Goal: Task Accomplishment & Management: Use online tool/utility

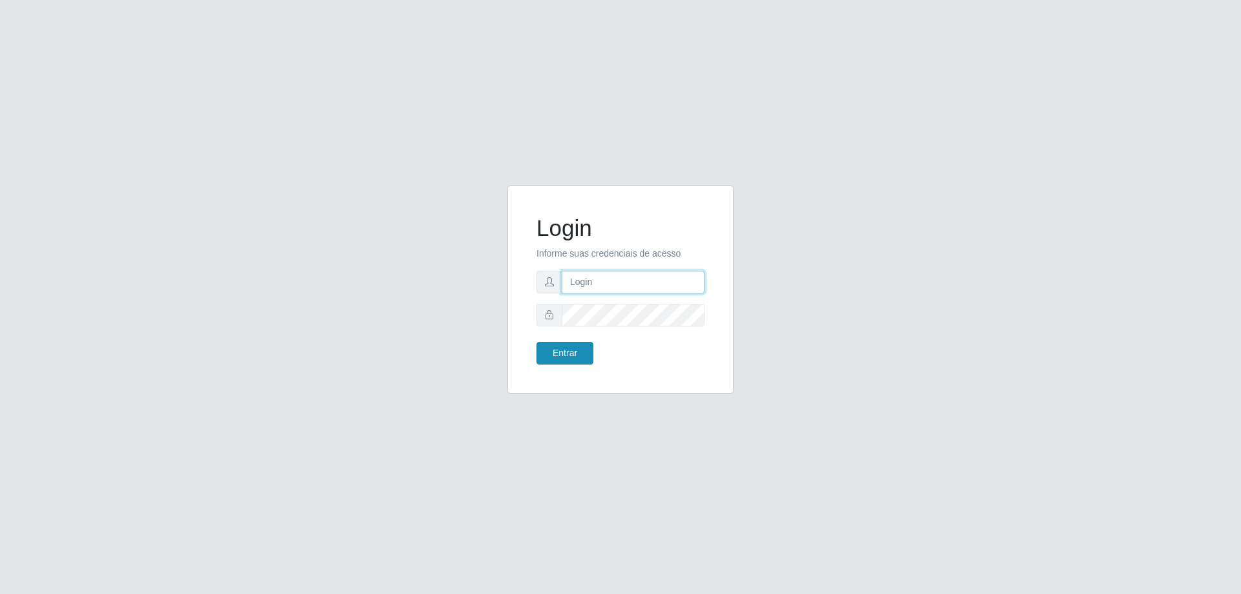
type input "mayara@frigomaster"
click at [556, 353] on button "Entrar" at bounding box center [564, 353] width 57 height 23
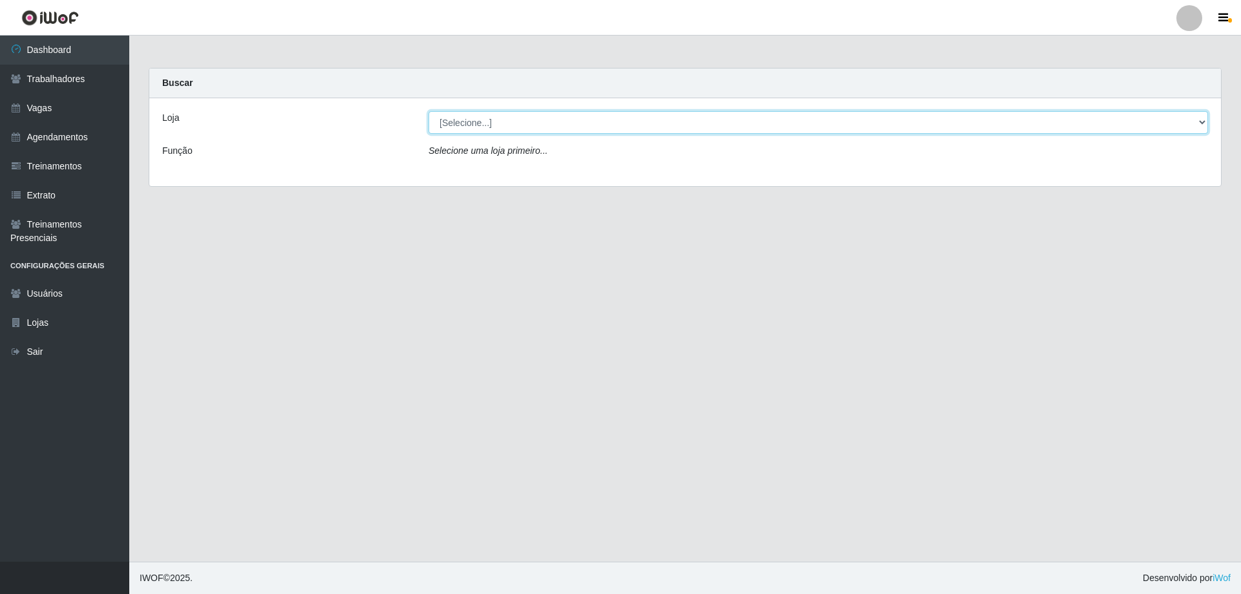
click at [677, 123] on select "[Selecione...] FrigoMaster" at bounding box center [817, 122] width 779 height 23
select select "392"
click at [428, 111] on select "[Selecione...] FrigoMaster" at bounding box center [817, 122] width 779 height 23
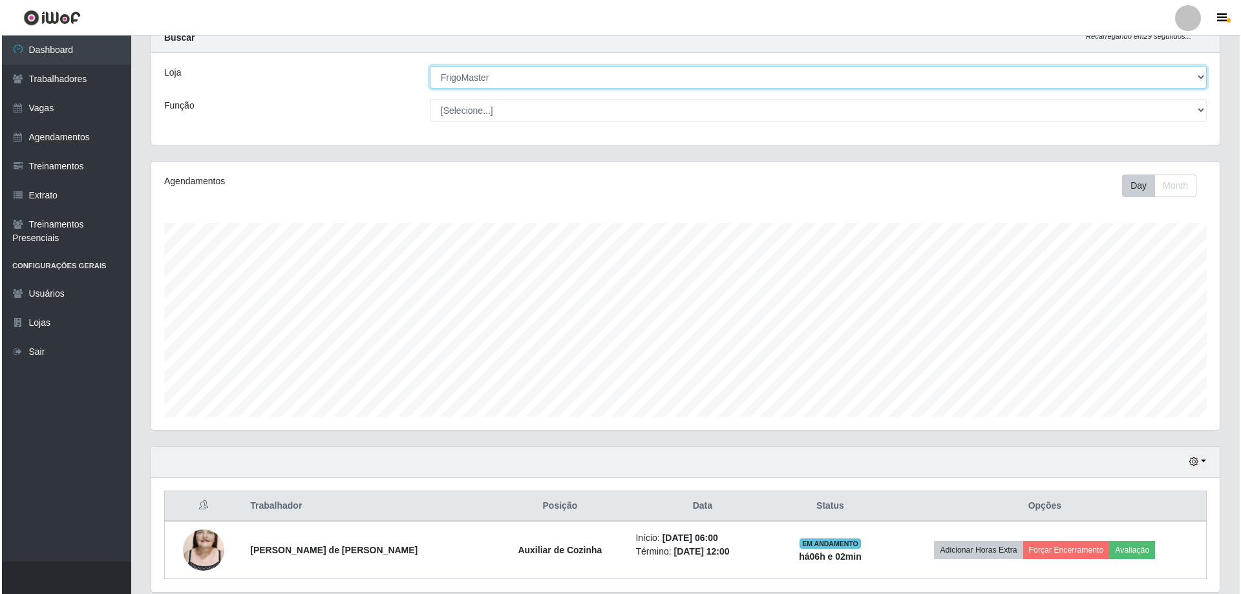
scroll to position [92, 0]
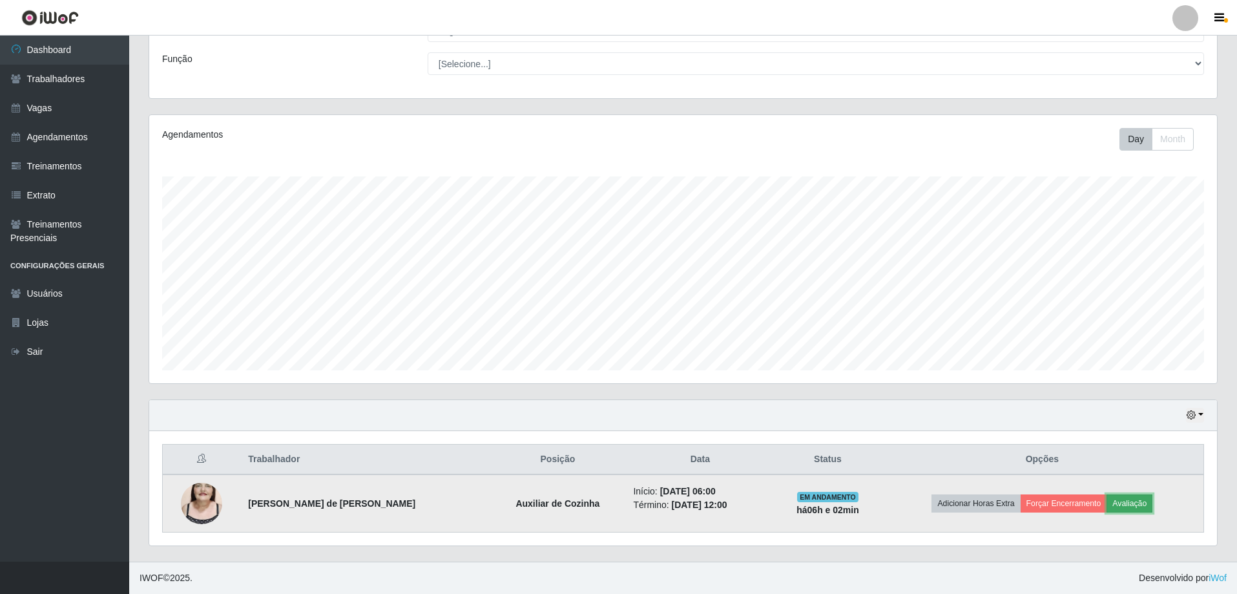
click at [1126, 499] on button "Avaliação" at bounding box center [1130, 503] width 46 height 18
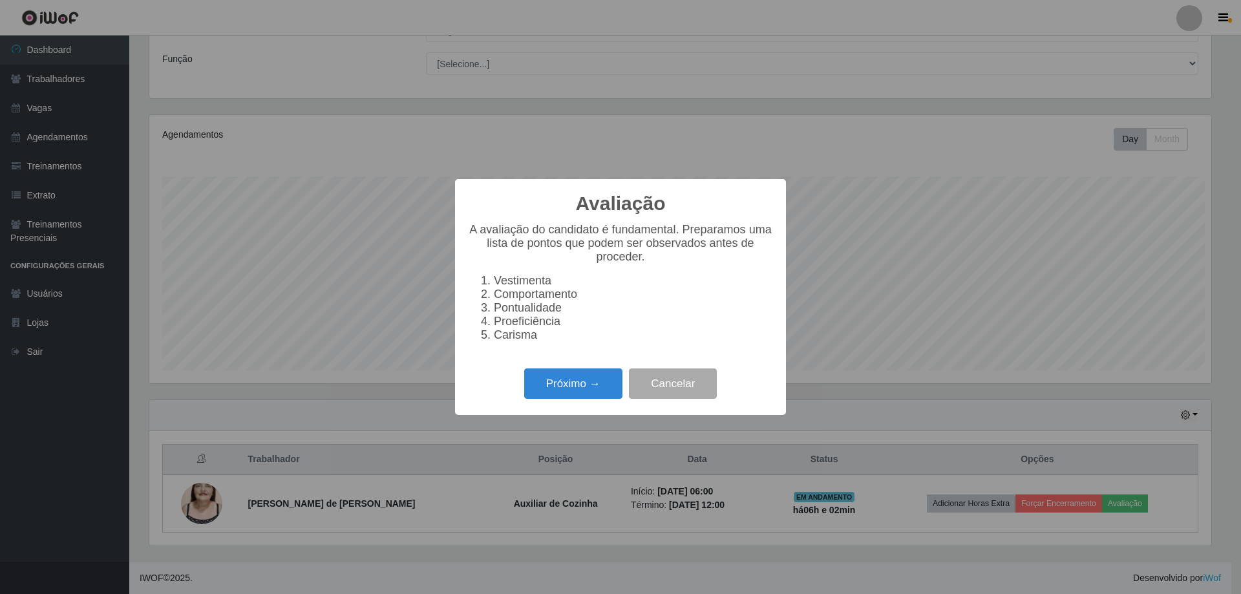
scroll to position [268, 1062]
click at [549, 394] on button "Próximo →" at bounding box center [573, 383] width 98 height 30
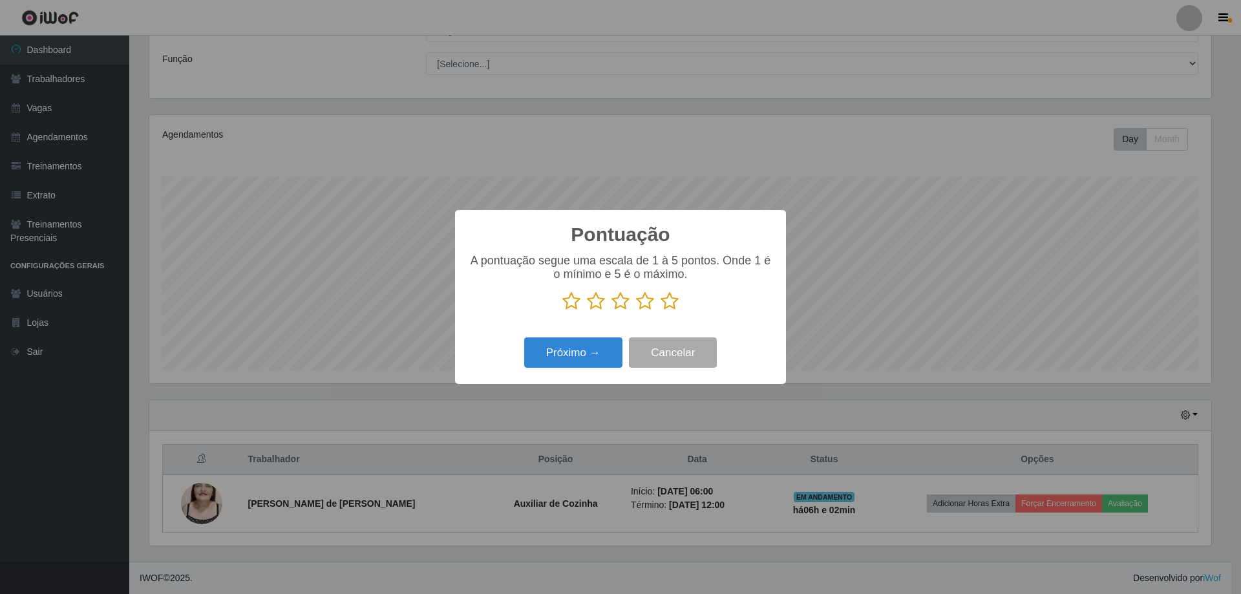
scroll to position [645899, 645106]
click at [574, 310] on icon at bounding box center [571, 300] width 18 height 19
click at [562, 311] on input "radio" at bounding box center [562, 311] width 0 height 0
click at [568, 347] on button "Próximo →" at bounding box center [573, 352] width 98 height 30
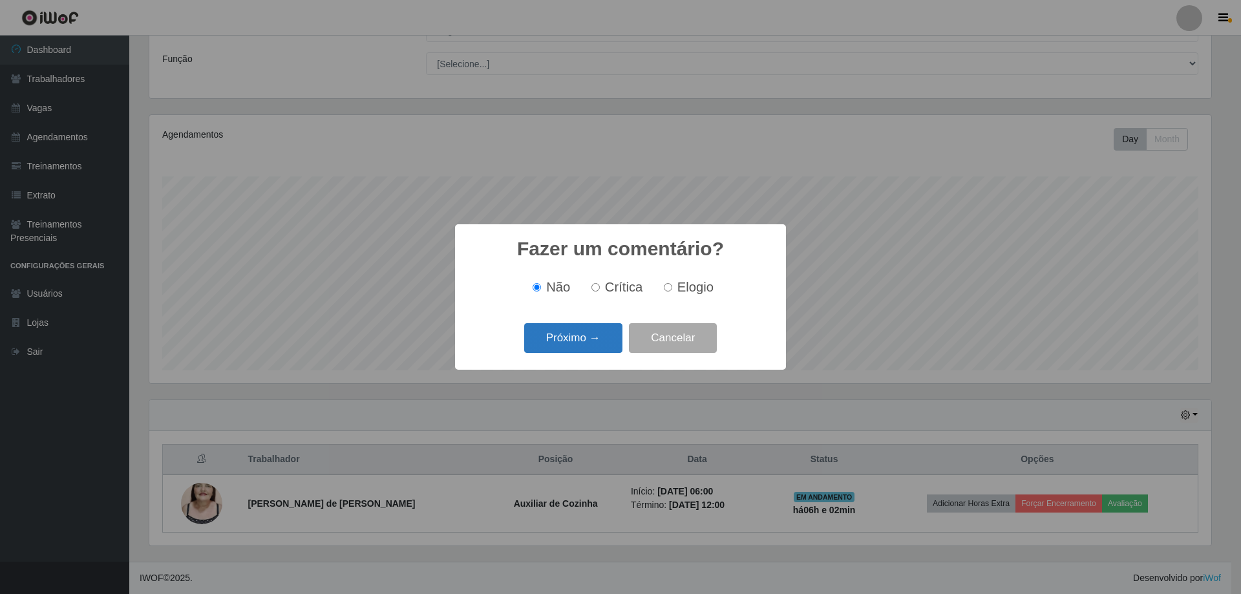
click at [578, 347] on button "Próximo →" at bounding box center [573, 338] width 98 height 30
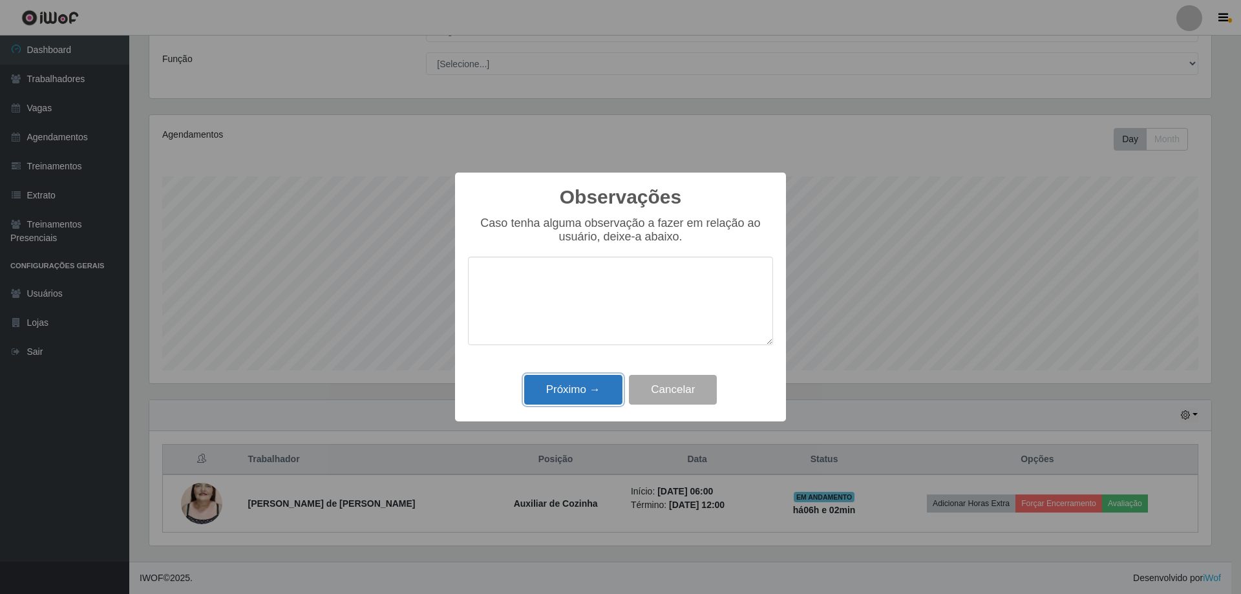
click at [578, 387] on button "Próximo →" at bounding box center [573, 390] width 98 height 30
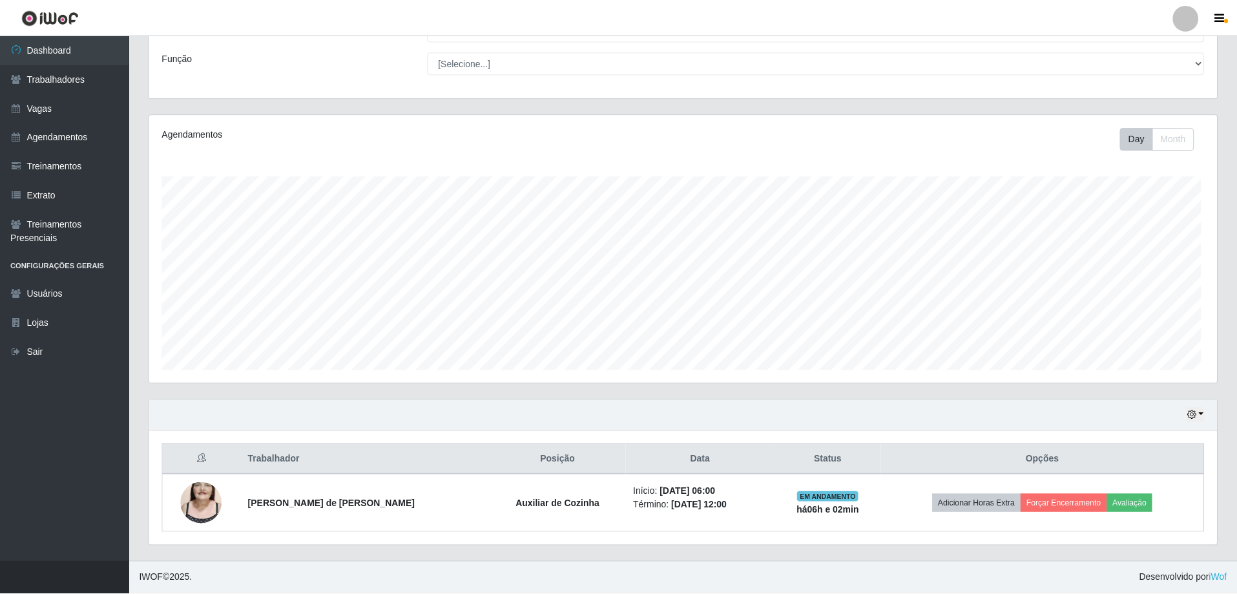
scroll to position [268, 1068]
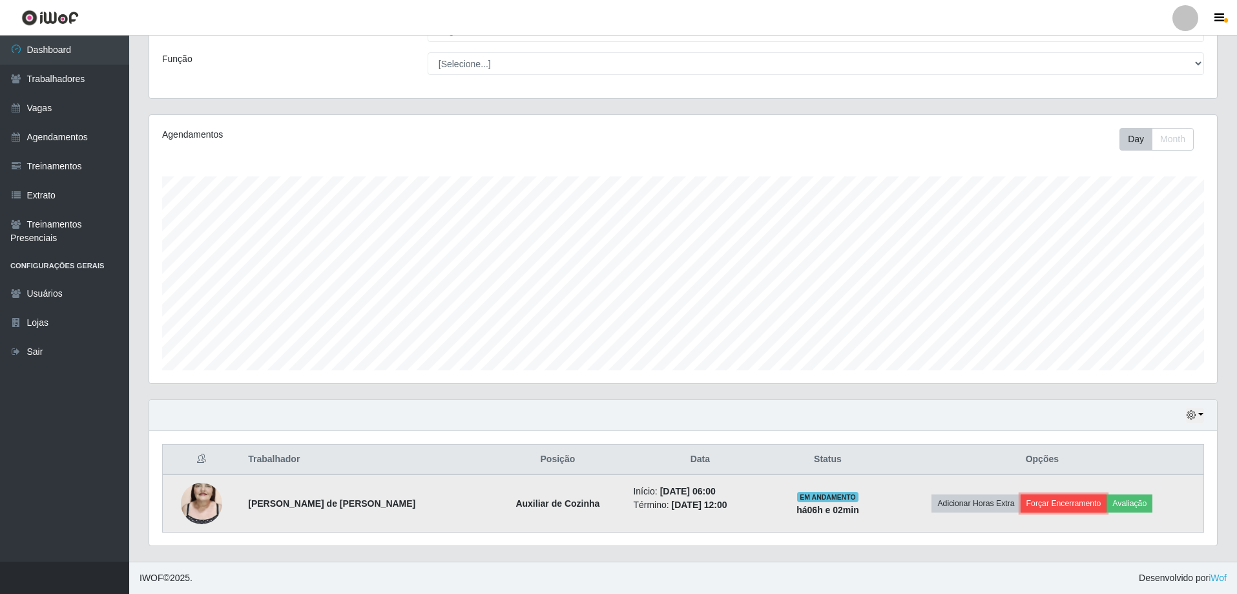
click at [1061, 506] on button "Forçar Encerramento" at bounding box center [1064, 503] width 87 height 18
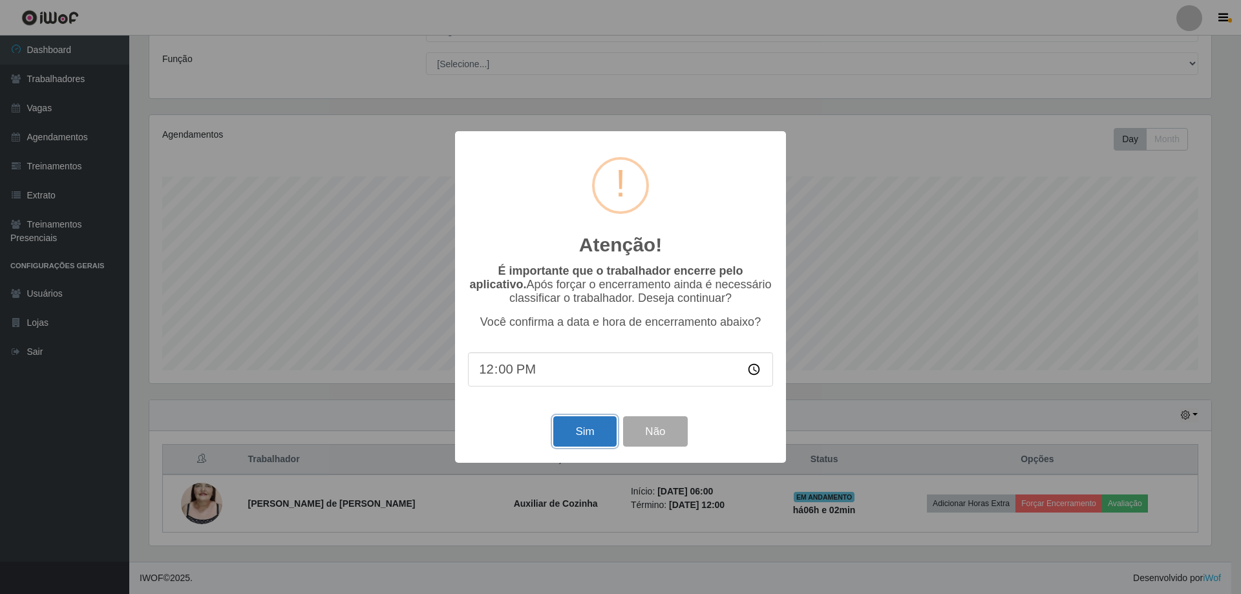
click at [562, 432] on button "Sim" at bounding box center [584, 431] width 63 height 30
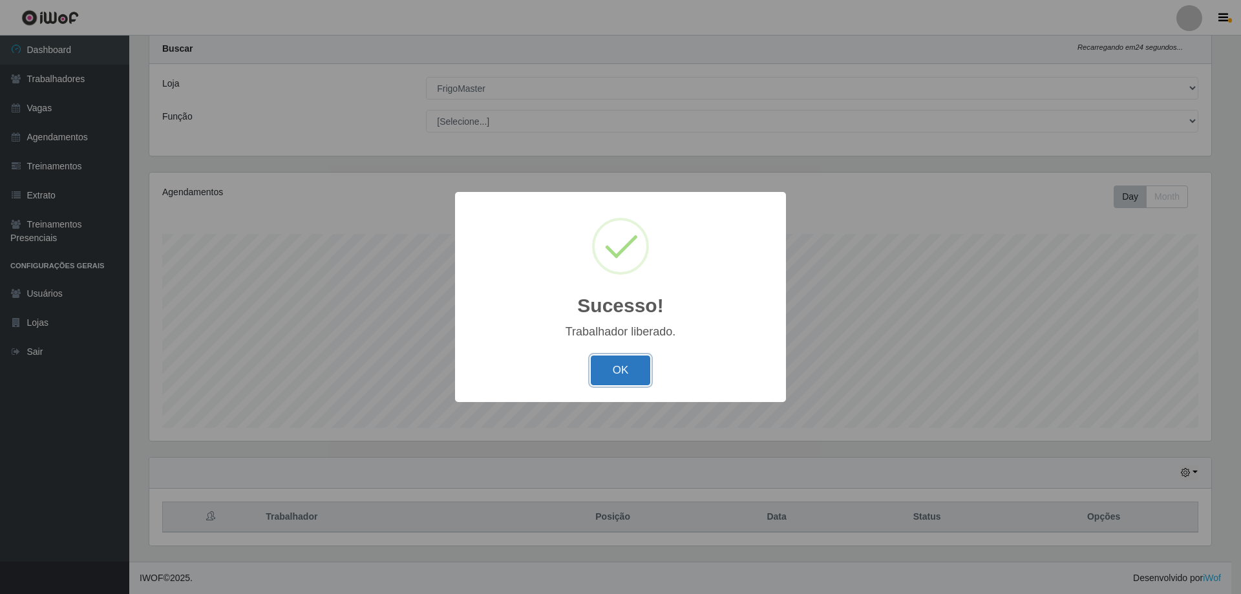
click at [619, 359] on button "OK" at bounding box center [621, 370] width 60 height 30
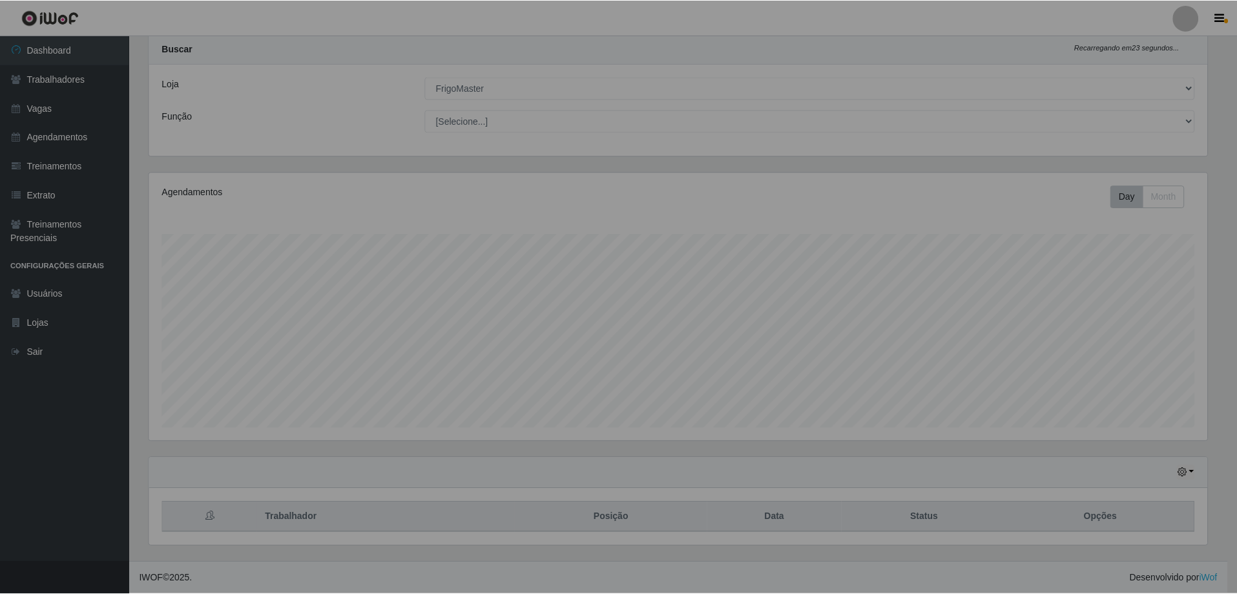
scroll to position [268, 1068]
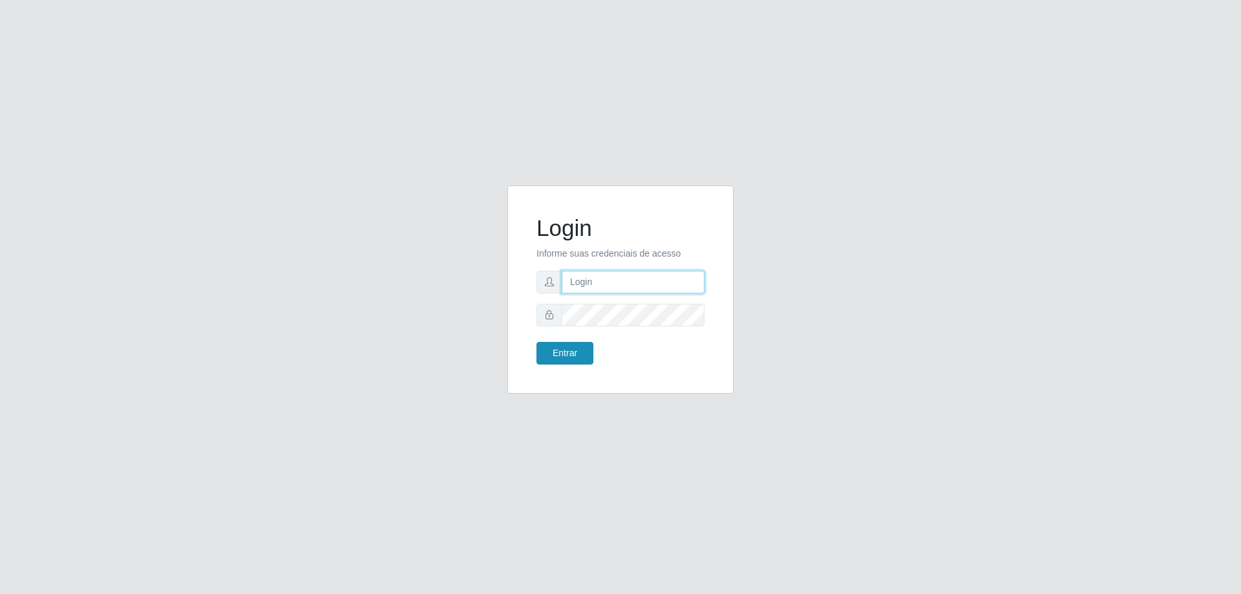
type input "mayara@frigomaster"
click at [563, 344] on button "Entrar" at bounding box center [564, 353] width 57 height 23
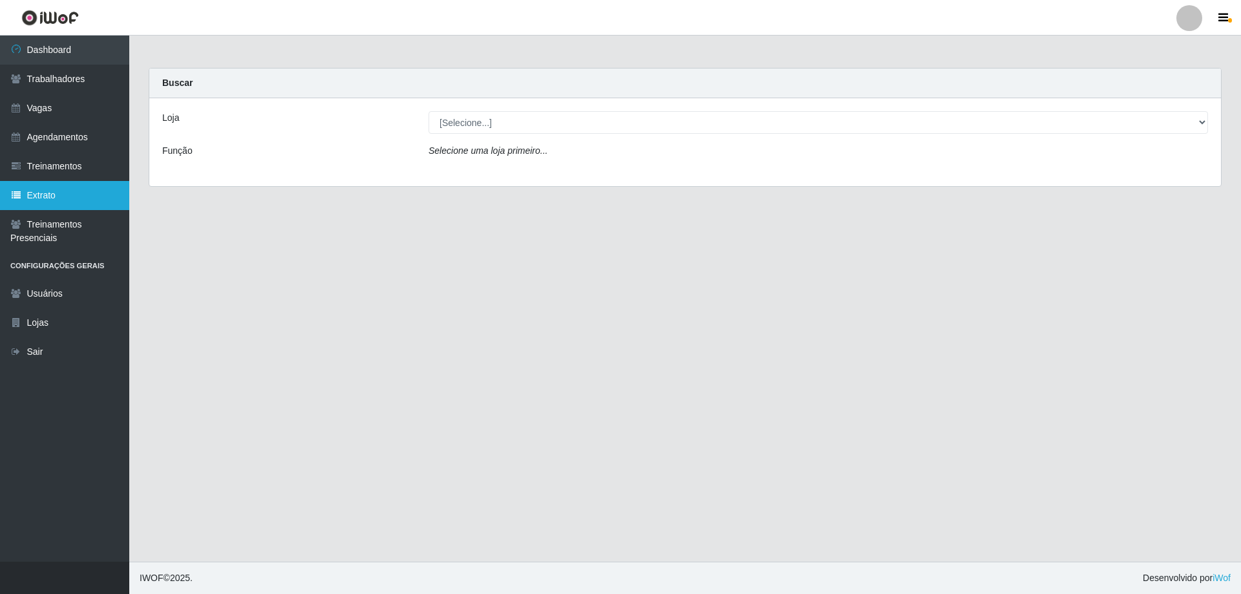
click at [70, 186] on link "Extrato" at bounding box center [64, 195] width 129 height 29
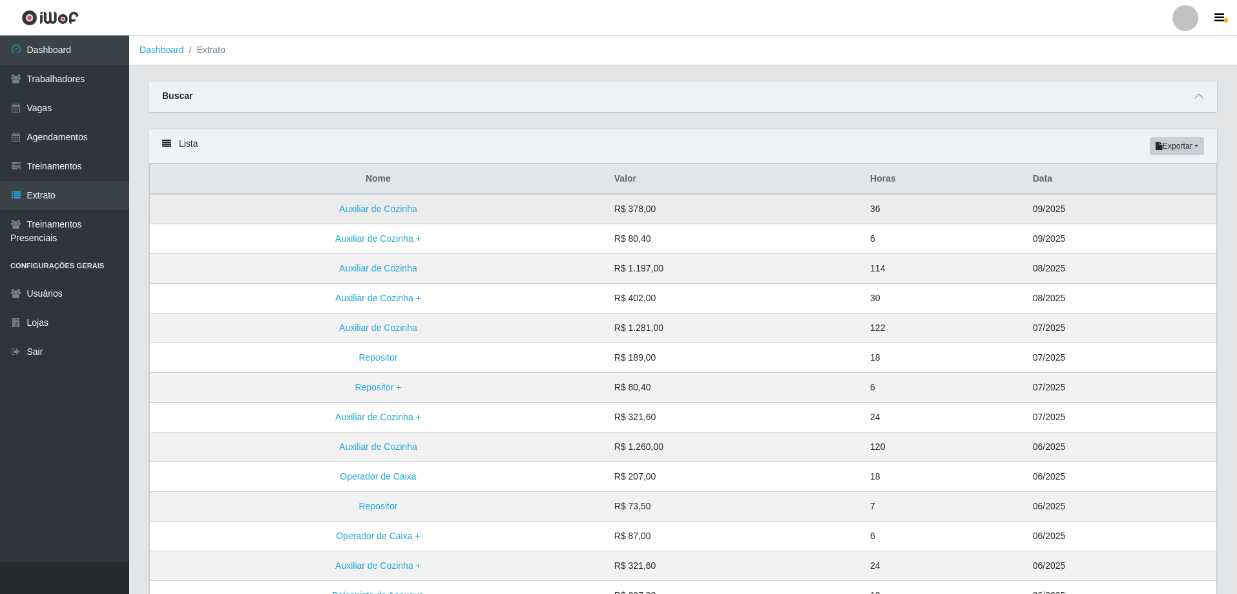
click at [704, 208] on td "R$ 378,00" at bounding box center [735, 209] width 256 height 30
click at [386, 207] on link "Auxiliar de Cozinha" at bounding box center [378, 209] width 78 height 10
